Goal: Task Accomplishment & Management: Manage account settings

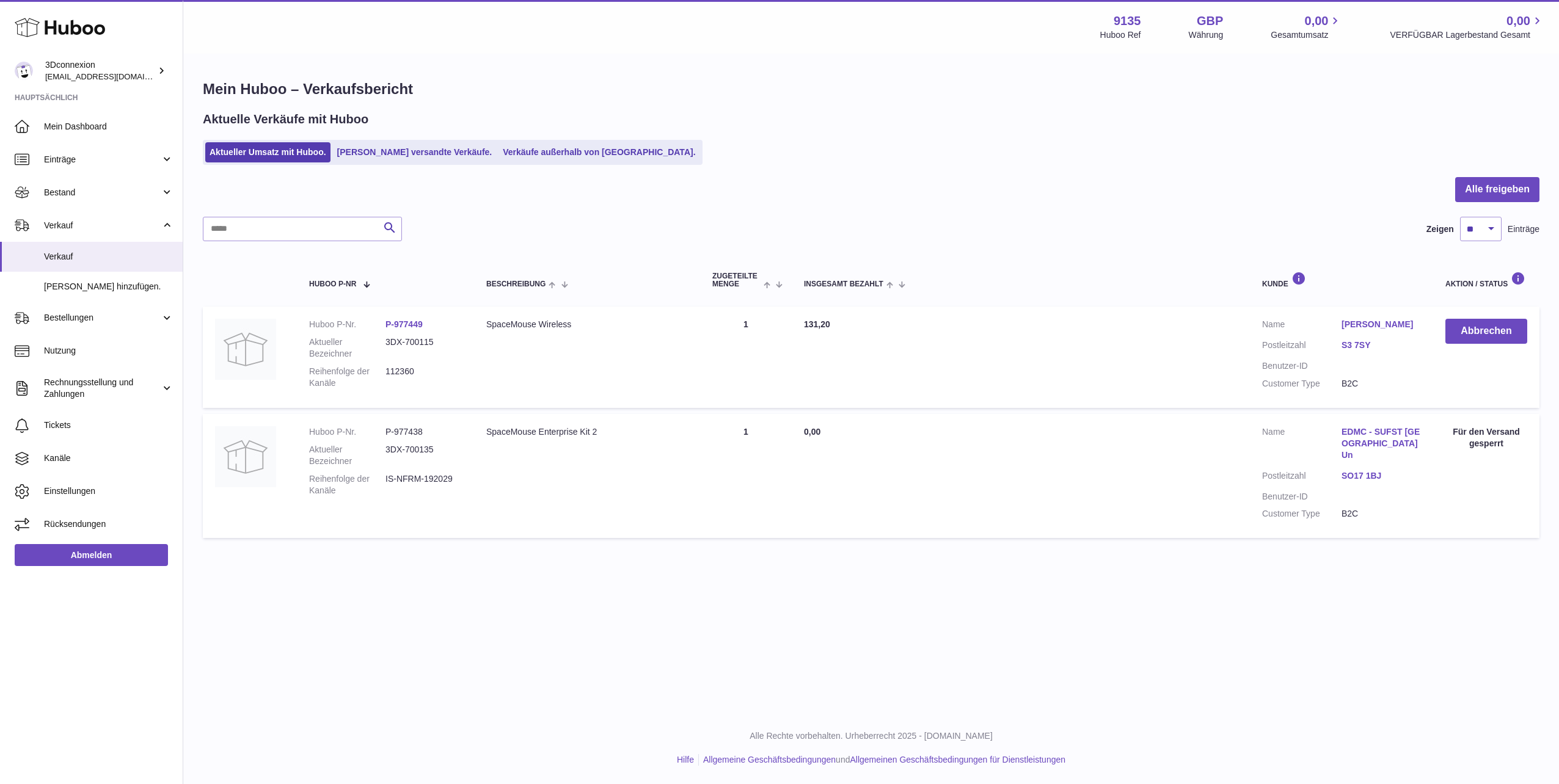
click at [1558, 732] on html ".st0{fill:#141414;}" at bounding box center [780, 392] width 1559 height 784
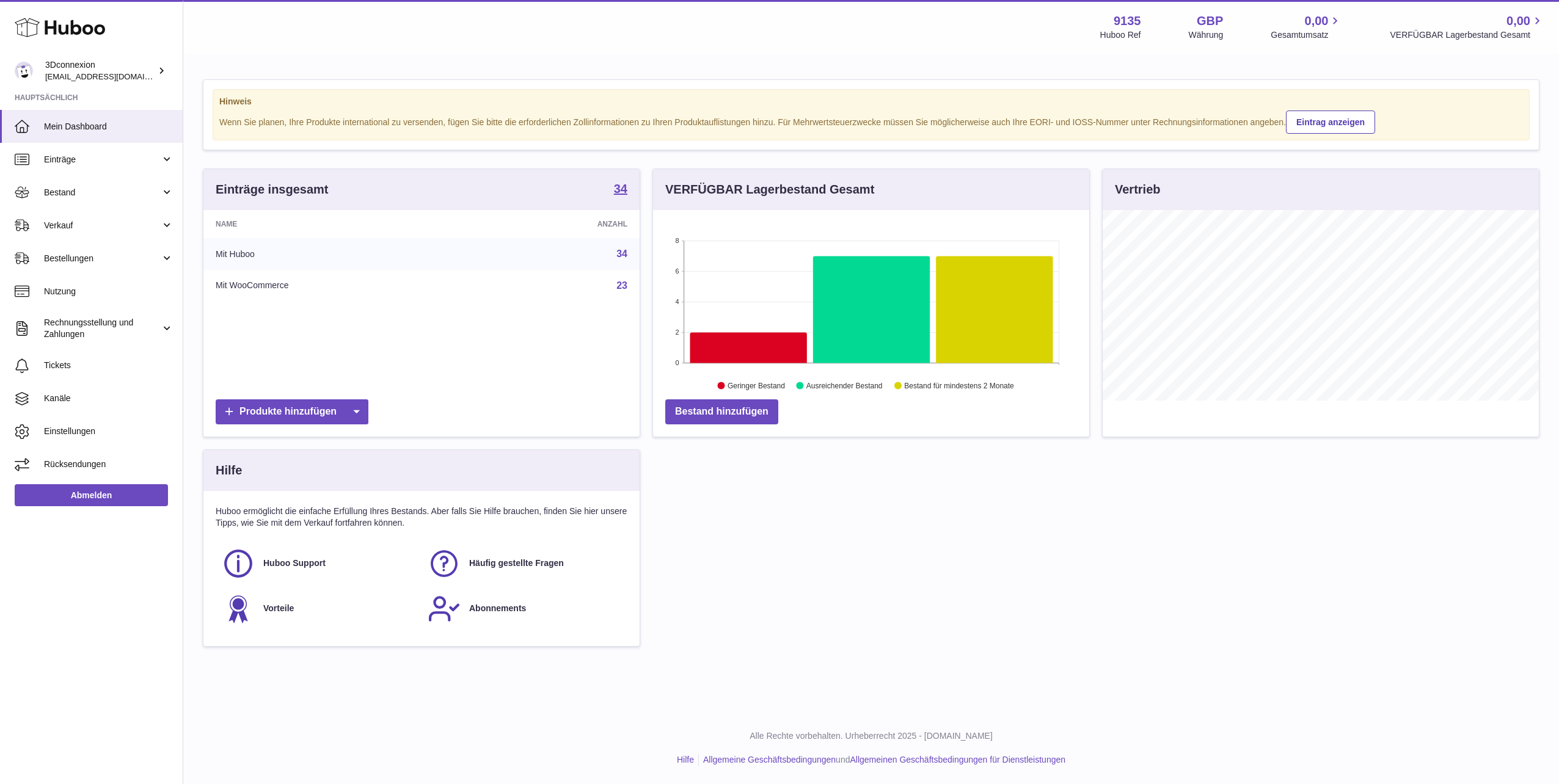
scroll to position [190, 436]
click at [56, 214] on link "Verkauf" at bounding box center [91, 225] width 183 height 33
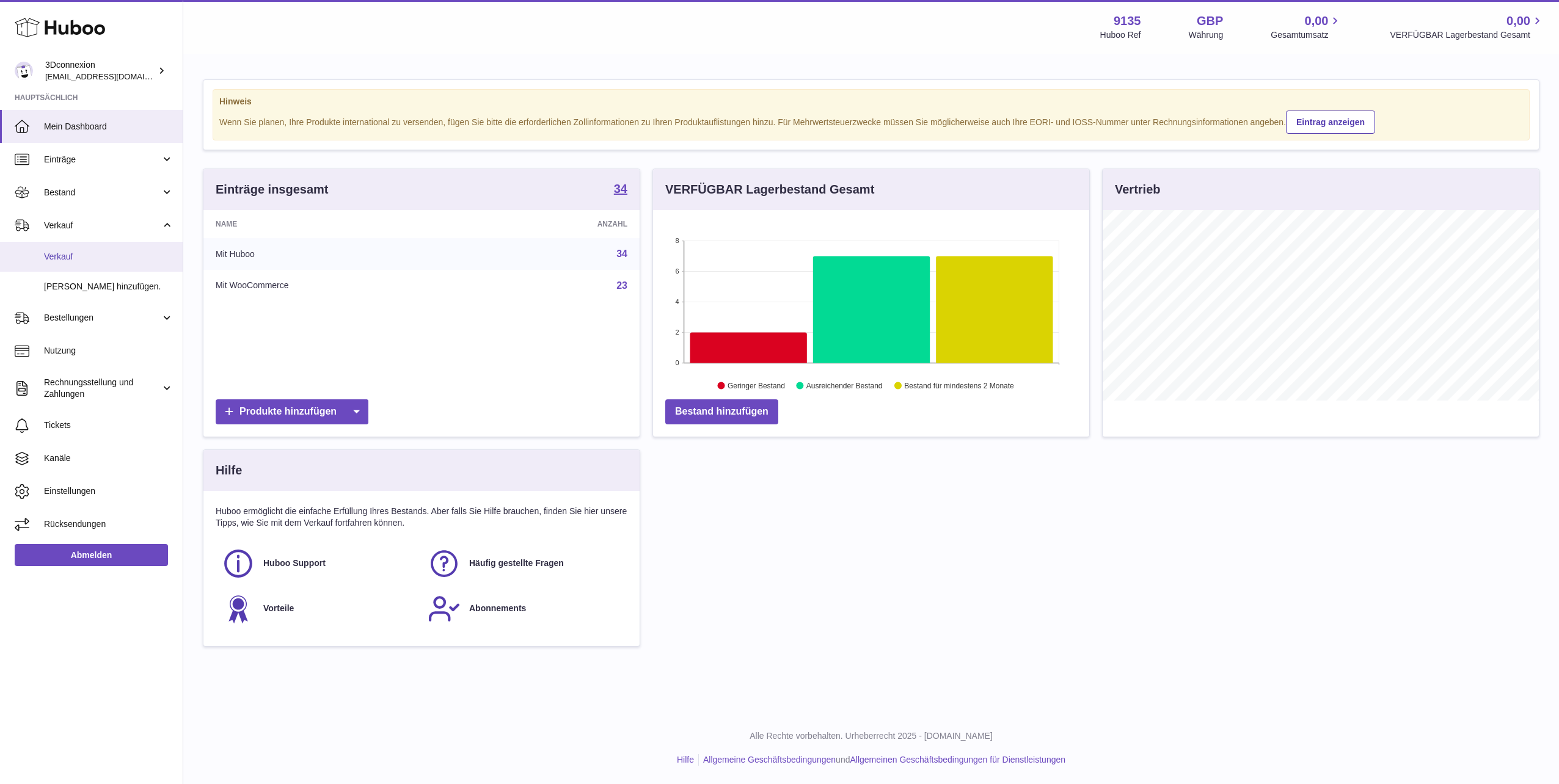
click at [55, 270] on link "Verkauf" at bounding box center [91, 256] width 183 height 30
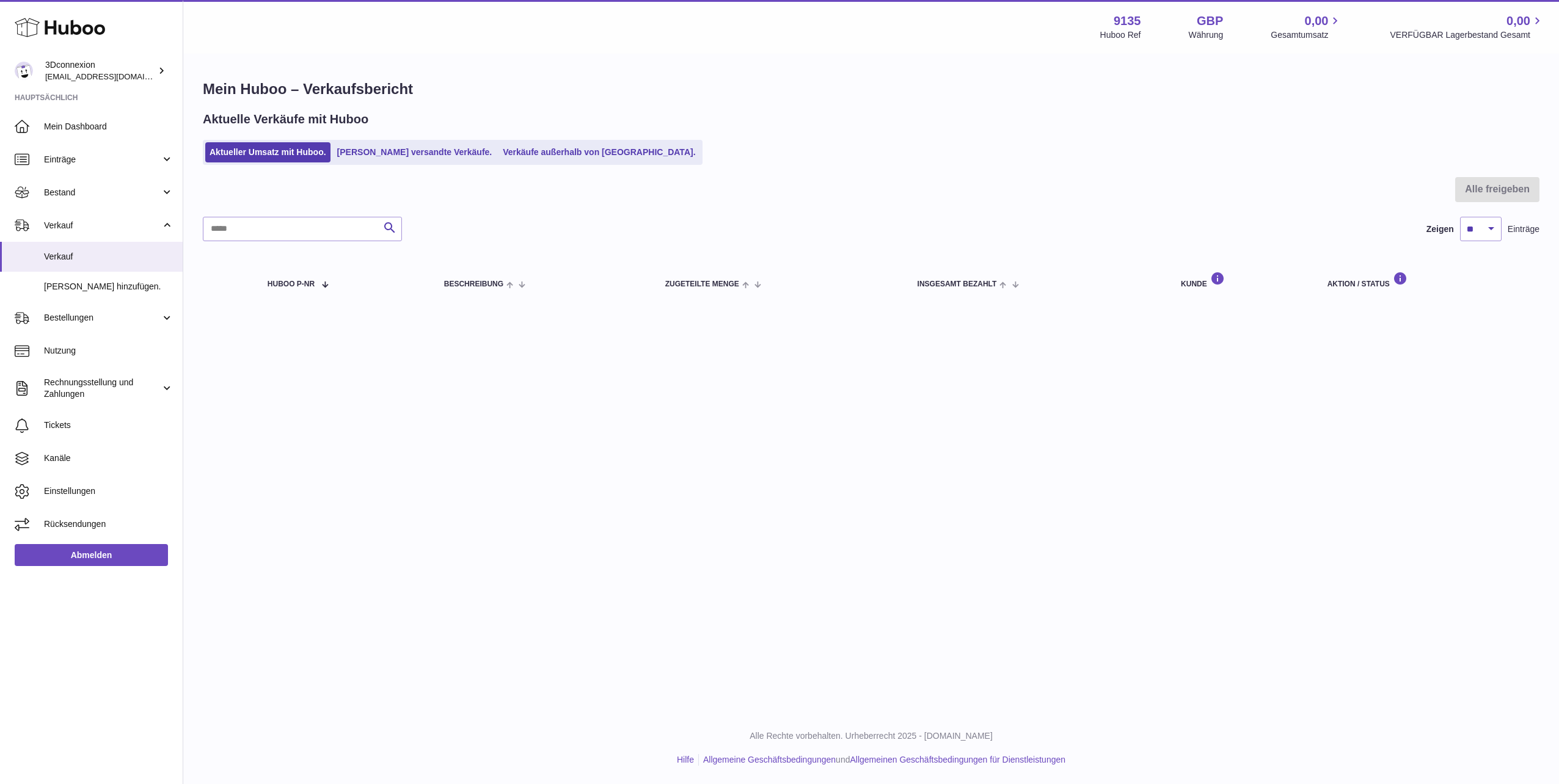
click at [542, 139] on div "Aktuelle Verkäufe mit Huboo Aktueller Umsatz mit Huboo. Von Huboo versandte Ver…" at bounding box center [871, 137] width 1336 height 53
click at [538, 149] on link "Verkäufe außerhalb von [GEOGRAPHIC_DATA]." at bounding box center [599, 152] width 201 height 20
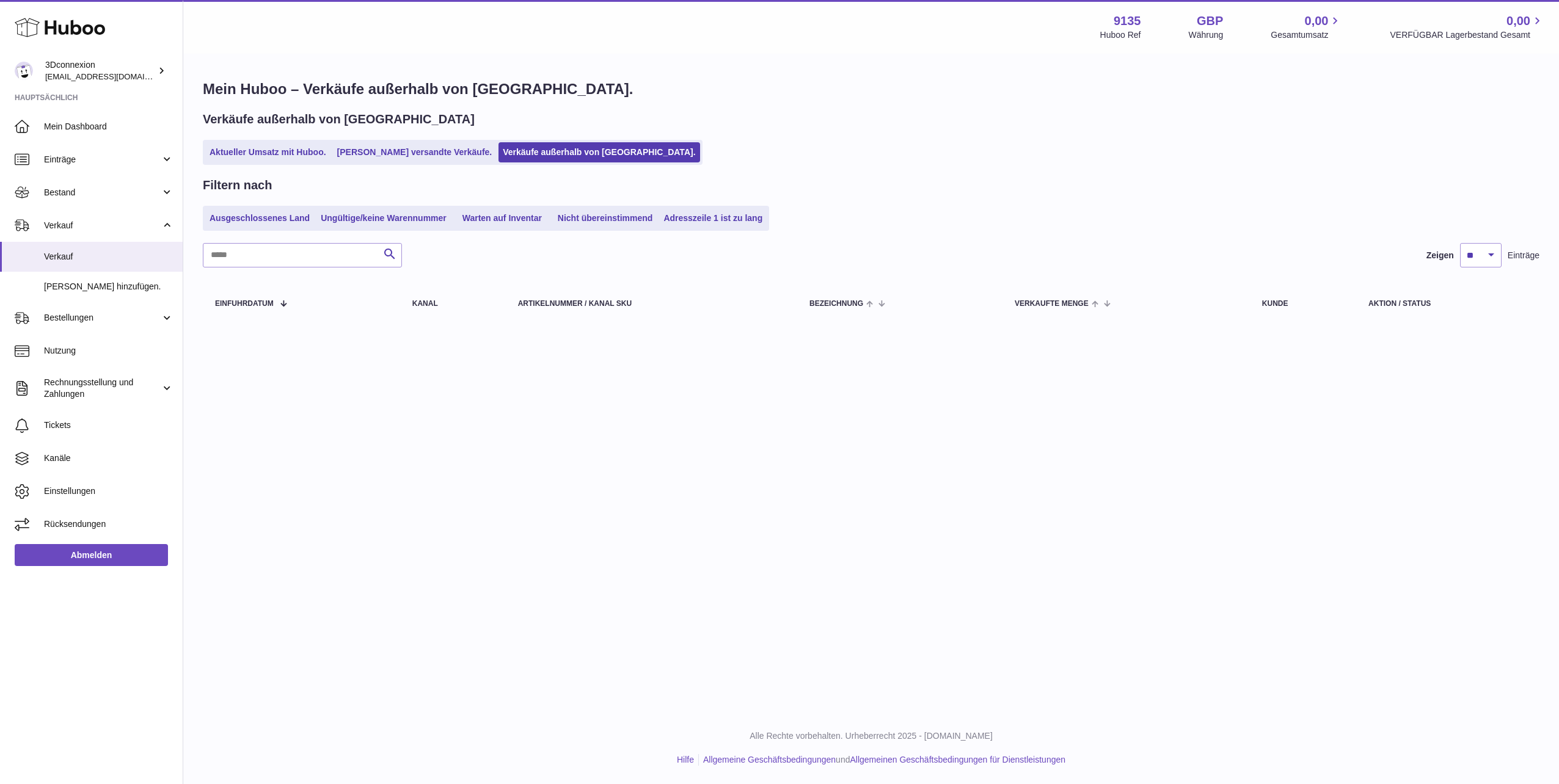
click at [267, 139] on div "Verkäufe außerhalb von Huboo Aktueller Umsatz mit Huboo. Von Huboo versandte Ve…" at bounding box center [871, 137] width 1336 height 53
click at [260, 147] on link "Aktueller Umsatz mit Huboo." at bounding box center [267, 152] width 125 height 20
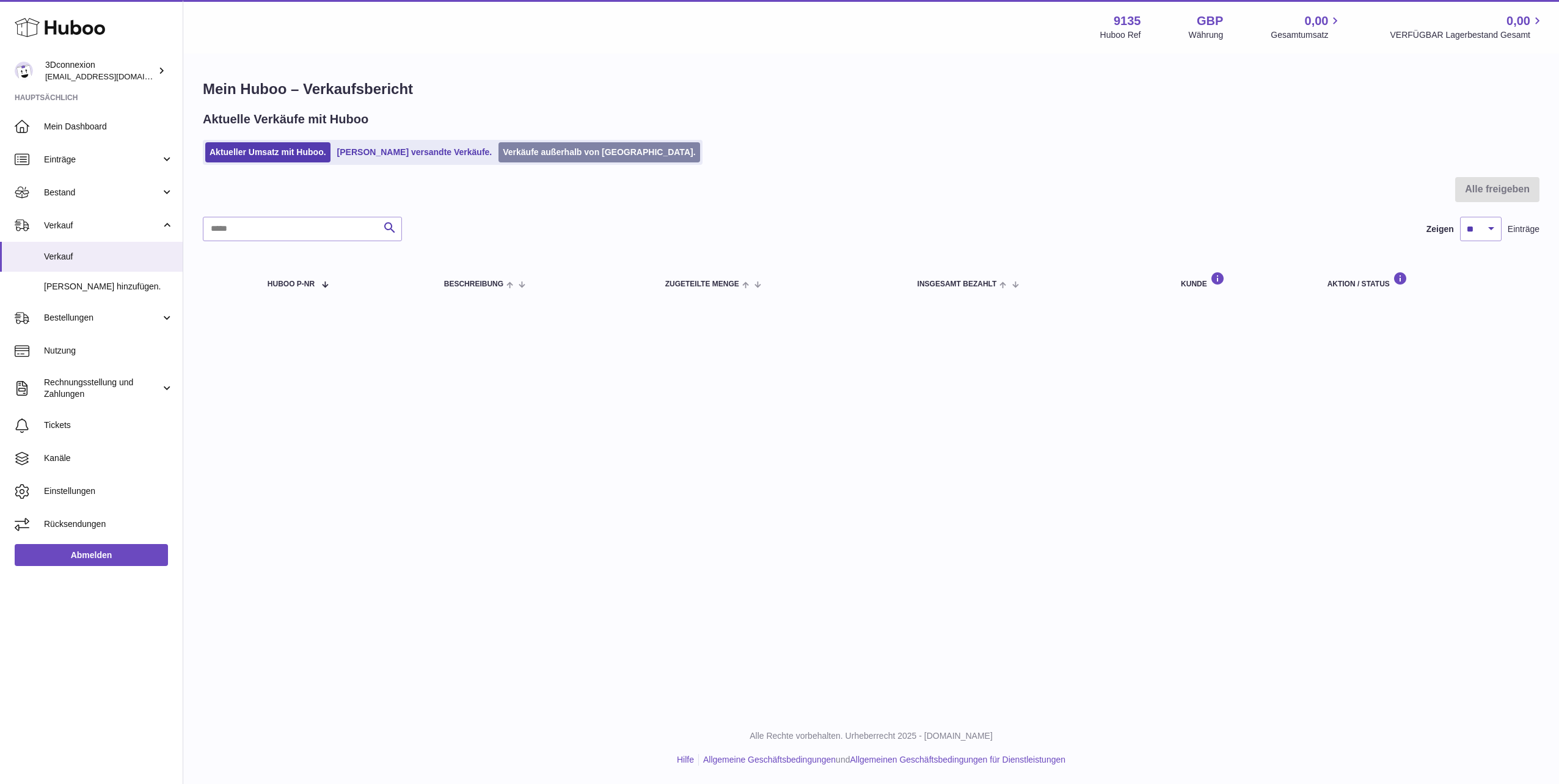
click at [517, 153] on link "Verkäufe außerhalb von [GEOGRAPHIC_DATA]." at bounding box center [599, 152] width 201 height 20
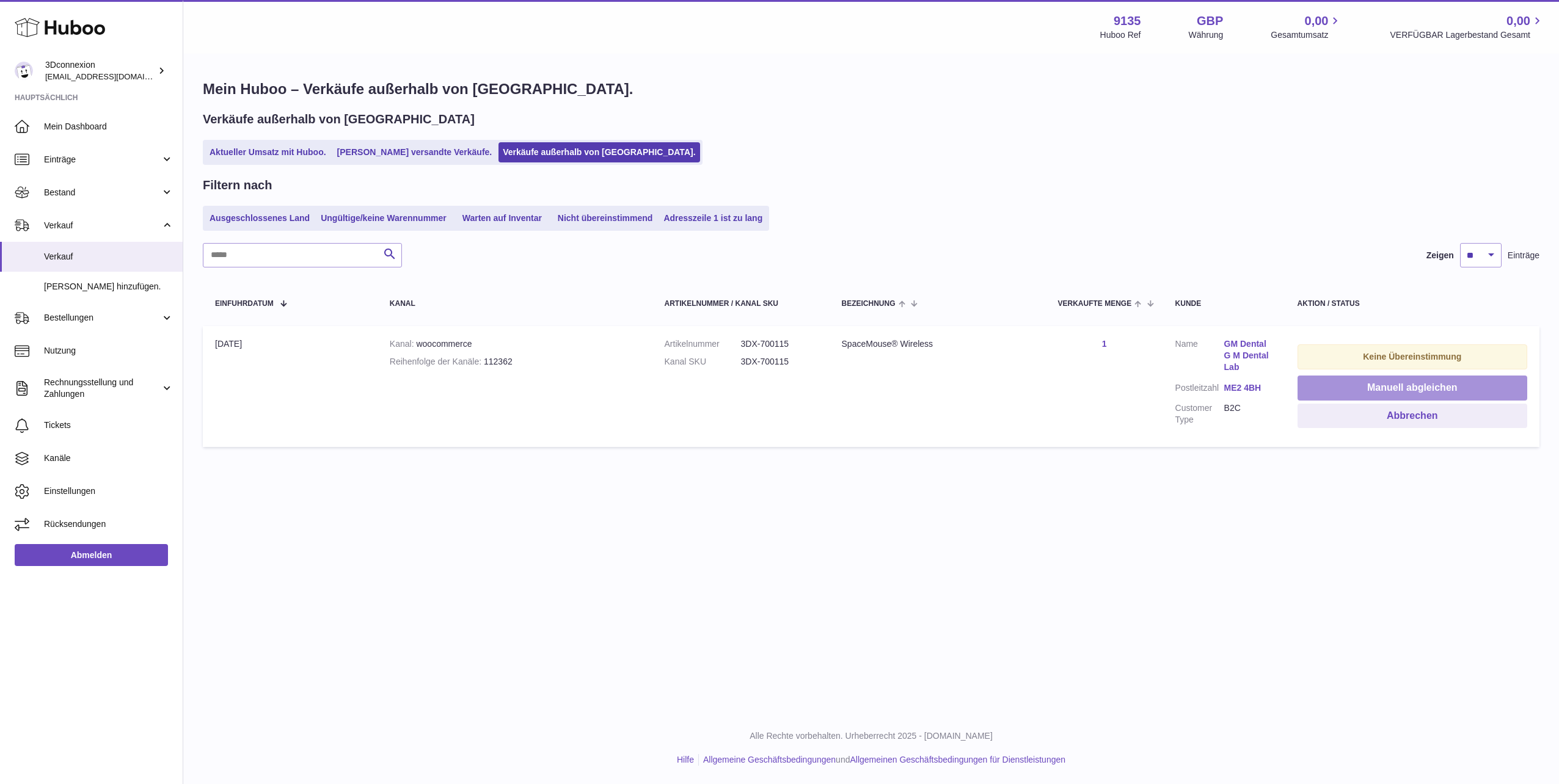
click at [1438, 384] on button "Manuell abgleichen" at bounding box center [1412, 389] width 229 height 25
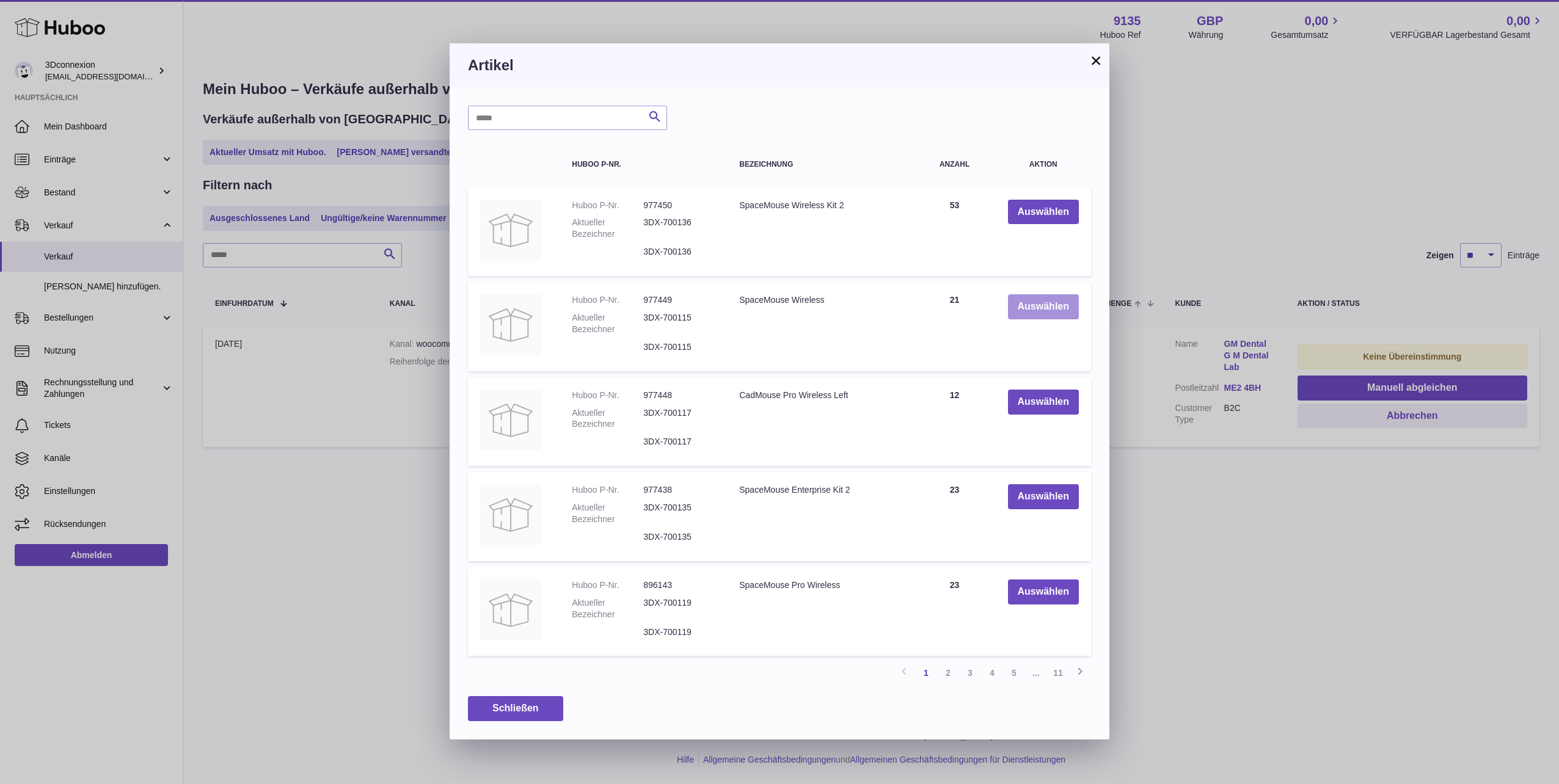
click at [1054, 305] on button "Auswählen" at bounding box center [1043, 307] width 71 height 25
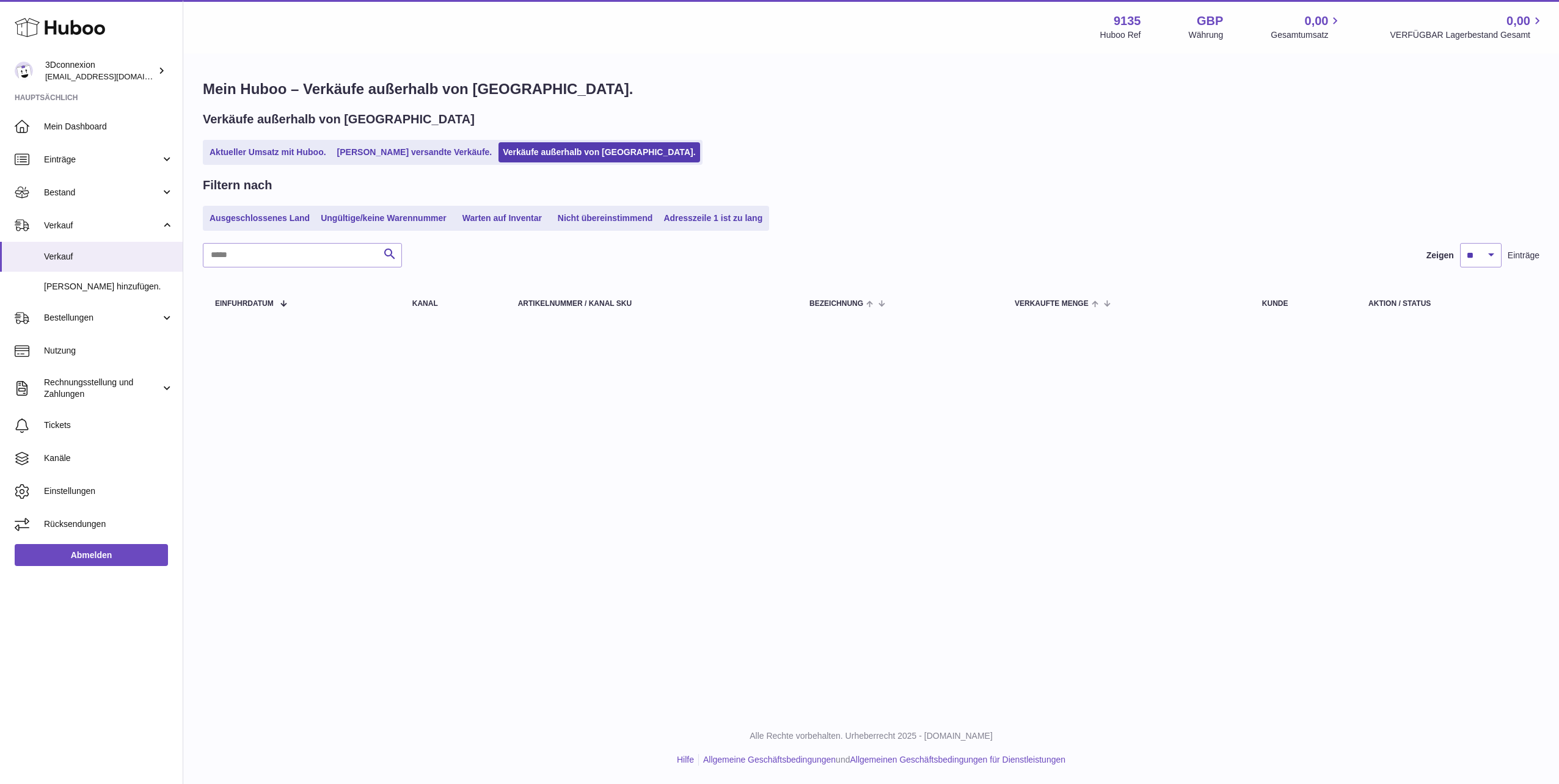
click at [277, 167] on div "Mein Huboo – Verkäufe außerhalb von [GEOGRAPHIC_DATA]. Verkäufe außerhalb von H…" at bounding box center [871, 203] width 1375 height 295
click at [289, 153] on link "Aktueller Umsatz mit Huboo." at bounding box center [267, 152] width 125 height 20
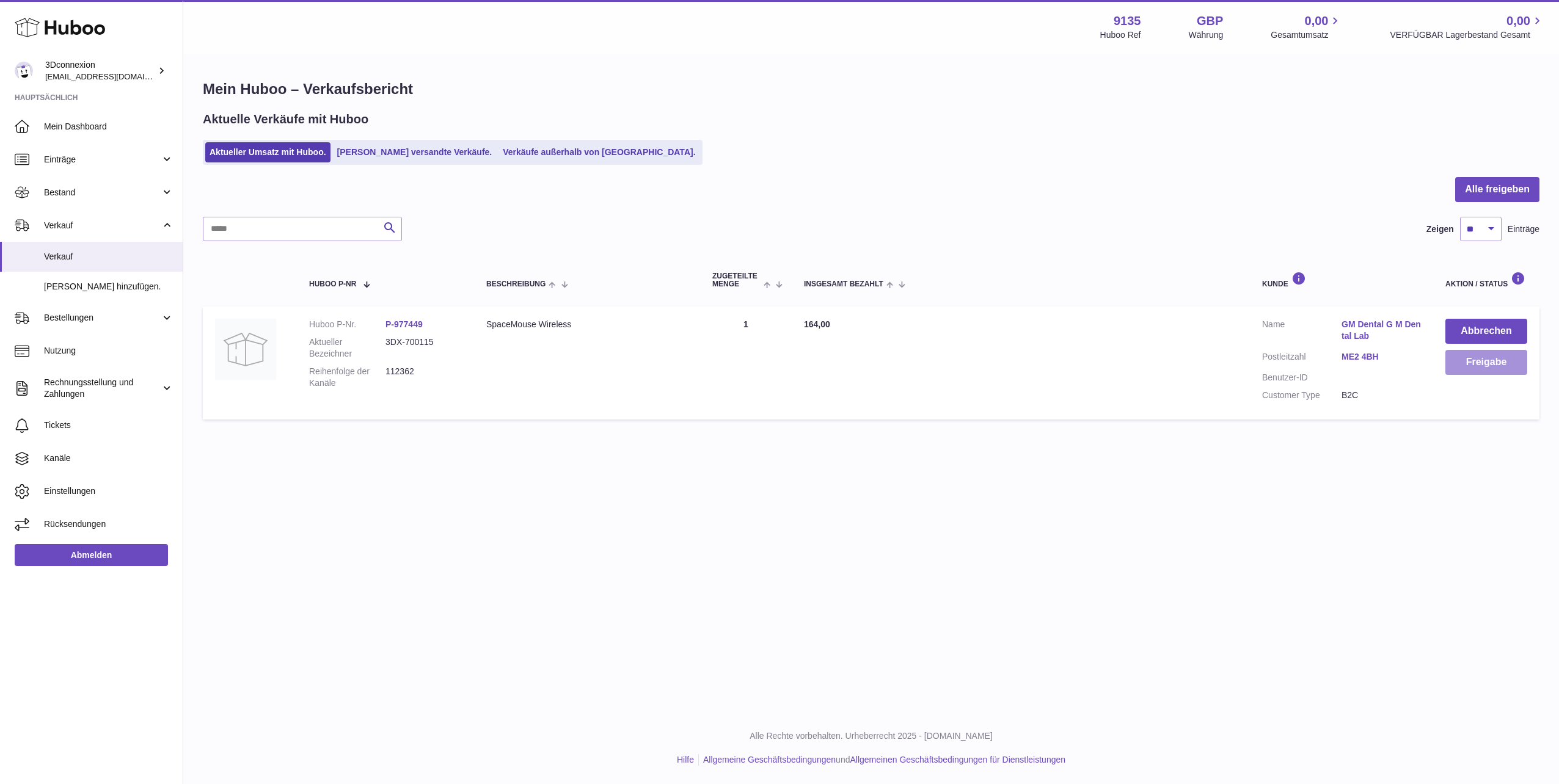
click at [1484, 366] on button "Freigabe" at bounding box center [1486, 362] width 82 height 25
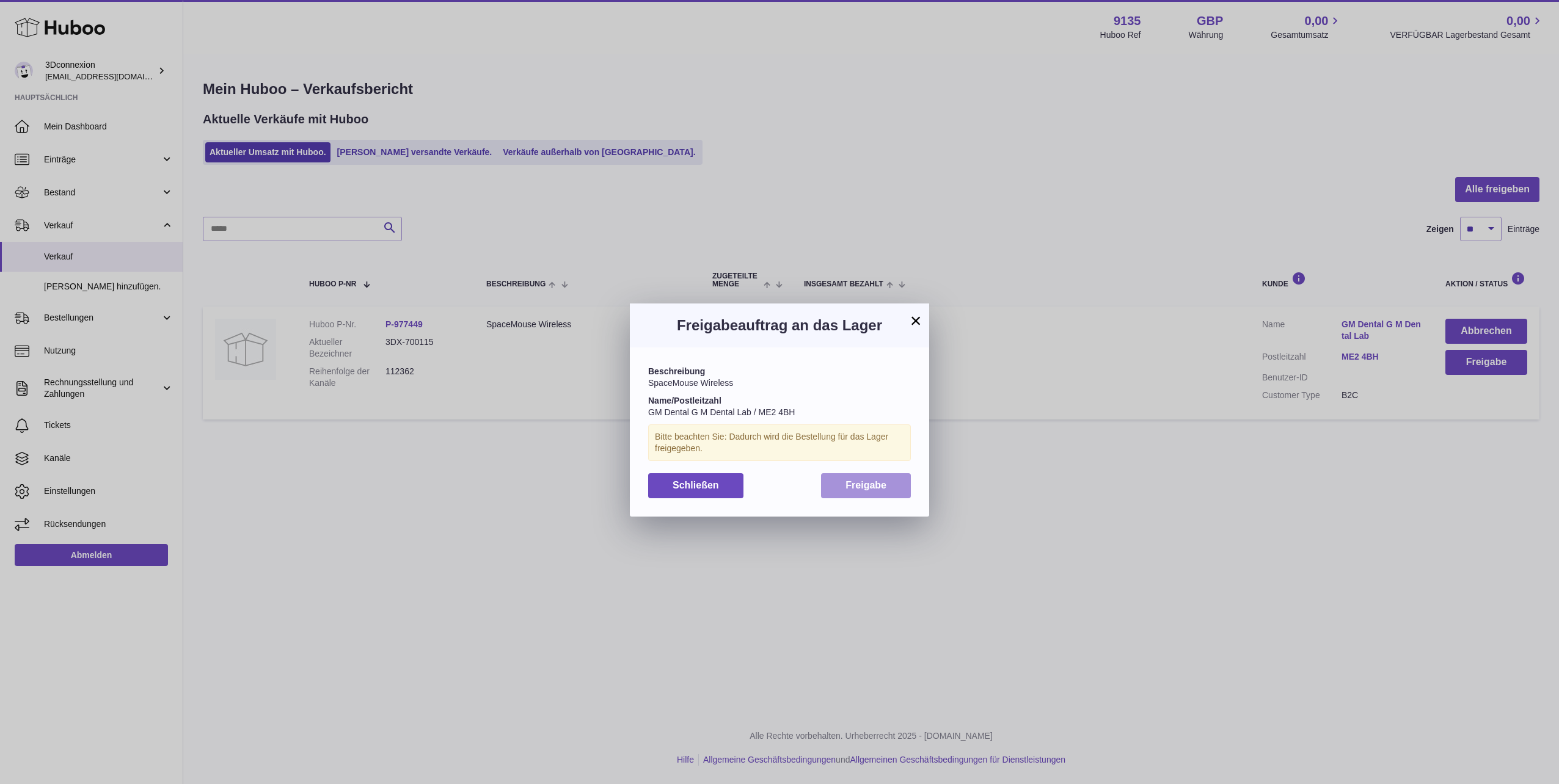
click at [876, 485] on span "Freigabe" at bounding box center [866, 485] width 41 height 11
